Goal: Task Accomplishment & Management: Manage account settings

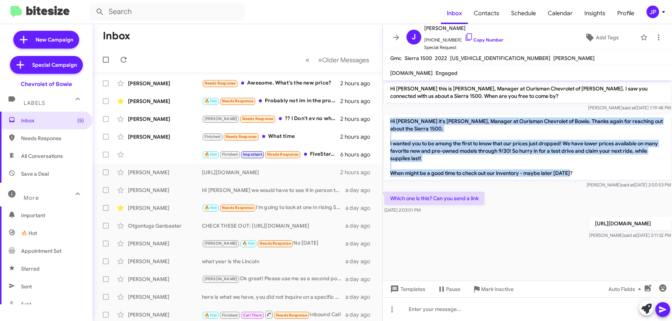
click at [654, 17] on div "JP" at bounding box center [653, 12] width 13 height 13
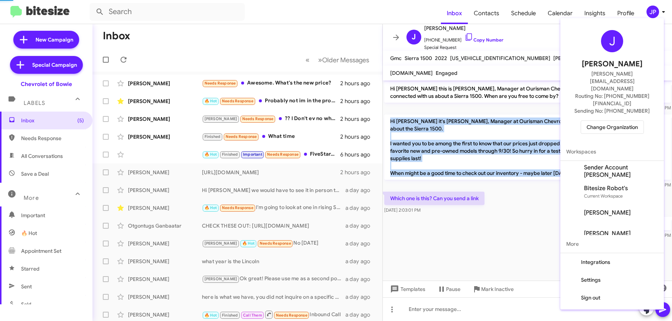
click at [655, 16] on div at bounding box center [336, 160] width 672 height 321
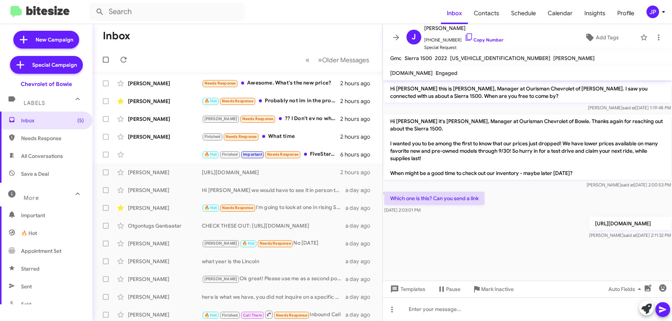
click at [648, 13] on div "JP" at bounding box center [653, 12] width 13 height 13
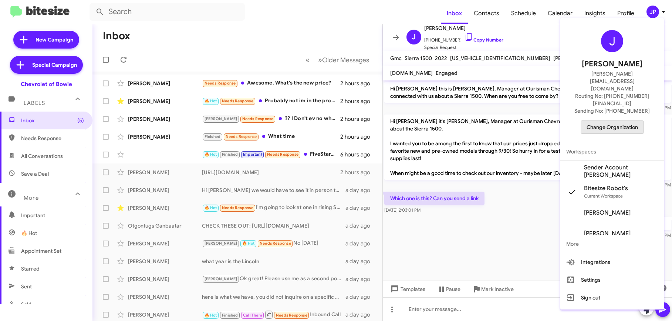
click at [608, 121] on span "Change Organization" at bounding box center [612, 127] width 51 height 13
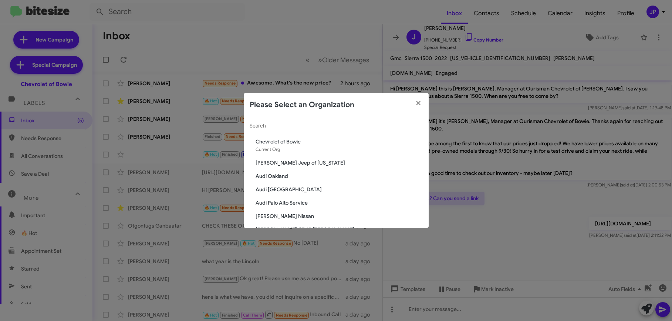
click at [386, 128] on div "Search" at bounding box center [336, 124] width 173 height 14
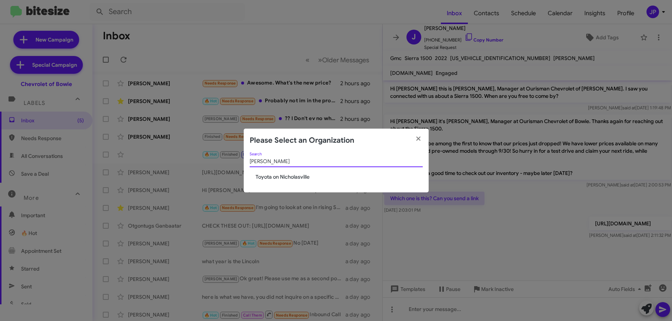
type input "[PERSON_NAME]"
click at [292, 178] on span "Toyota on Nicholasville" at bounding box center [339, 176] width 167 height 7
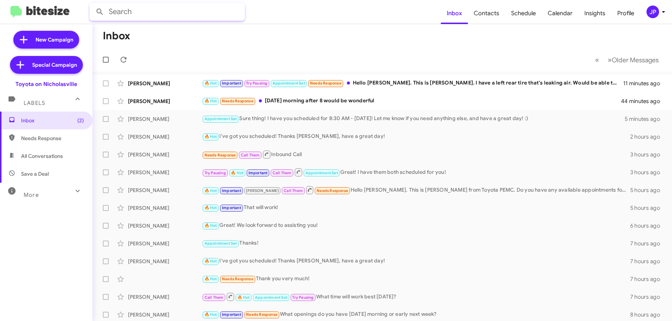
click at [144, 18] on input "text" at bounding box center [167, 12] width 155 height 18
click at [93, 4] on button at bounding box center [100, 11] width 15 height 15
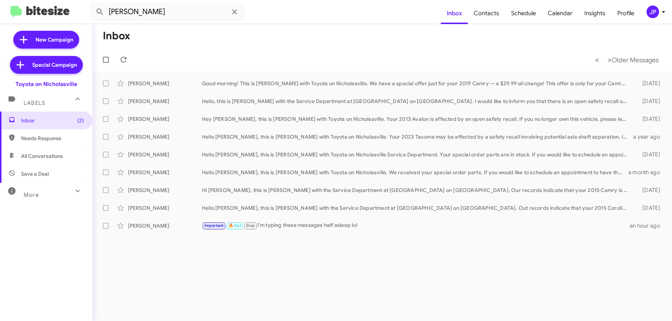
click at [28, 190] on div "More" at bounding box center [39, 192] width 66 height 14
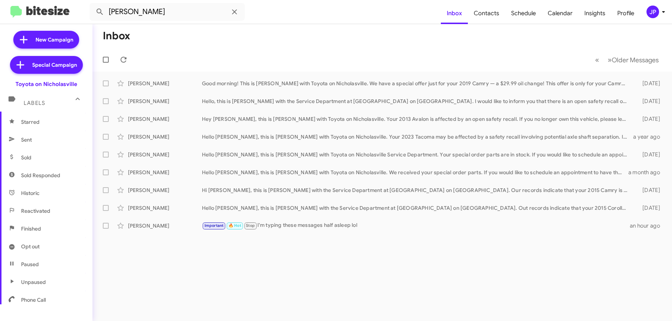
scroll to position [157, 0]
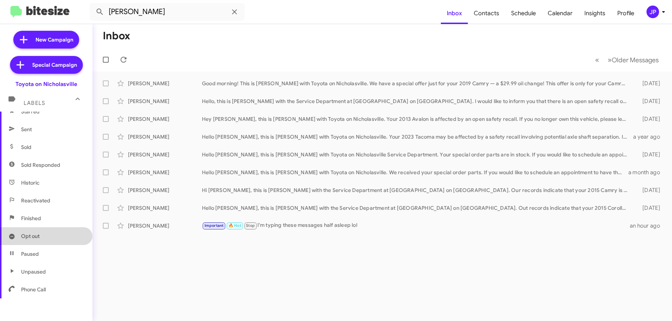
click at [61, 235] on span "Opt out" at bounding box center [46, 236] width 93 height 18
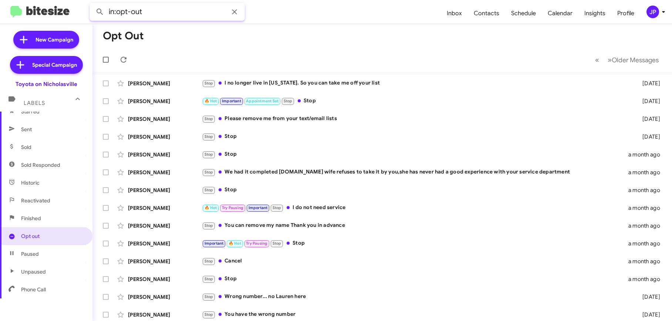
click at [154, 14] on input "in:opt-out" at bounding box center [167, 12] width 155 height 18
type input "in:opt-out Stevie"
click at [93, 4] on button at bounding box center [100, 11] width 15 height 15
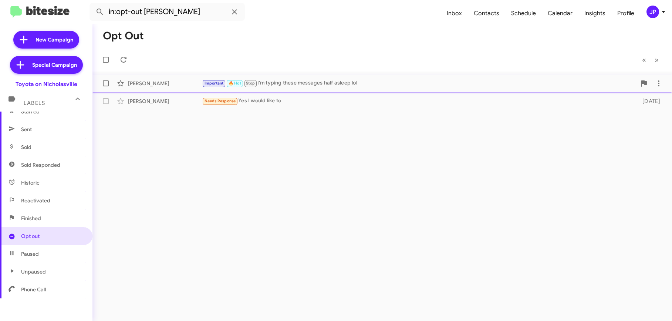
click at [180, 89] on div "Stevie Collinsworth Important 🔥 Hot Stop I'm typing these messages half asleep …" at bounding box center [382, 83] width 568 height 15
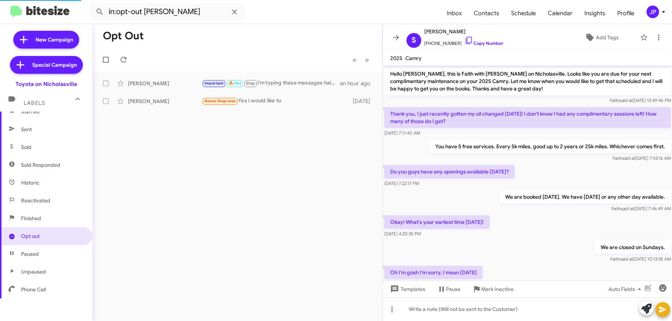
scroll to position [84, 0]
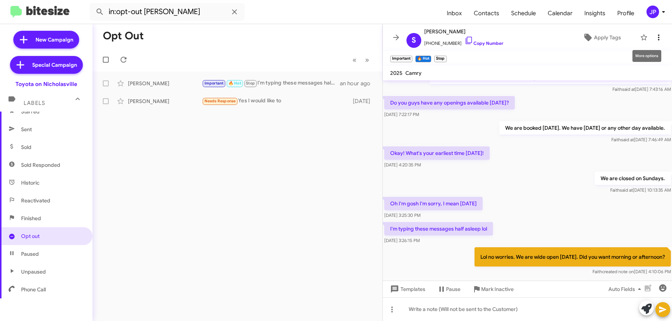
click at [658, 34] on icon at bounding box center [659, 37] width 9 height 9
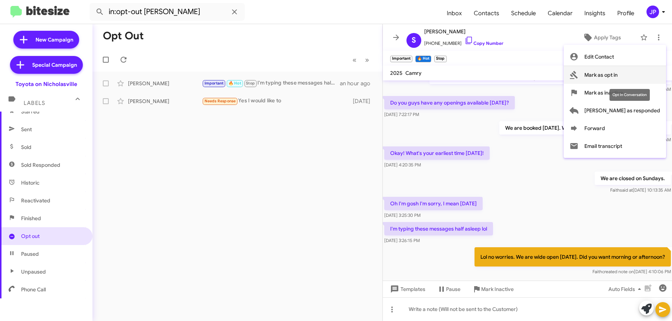
click at [618, 78] on span "Mark as opt in" at bounding box center [601, 75] width 33 height 18
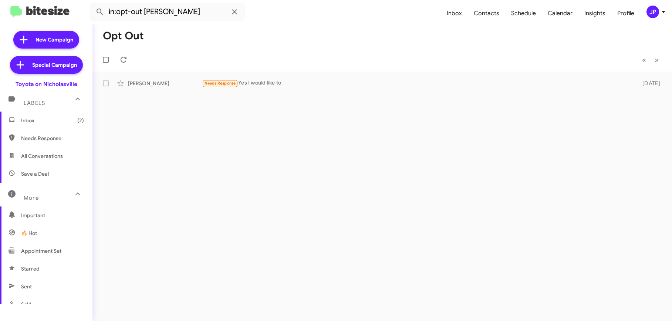
click at [53, 125] on span "Inbox (2)" at bounding box center [46, 120] width 93 height 18
